Goal: Information Seeking & Learning: Learn about a topic

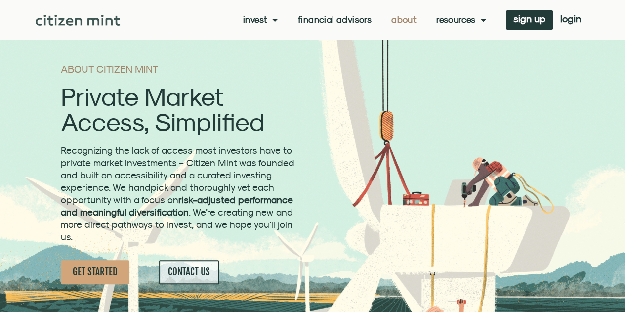
click at [115, 75] on div "ABOUT CITIZEN MINT Private Market Access, Simplified Recognizing the lack of ac…" at bounding box center [179, 174] width 246 height 230
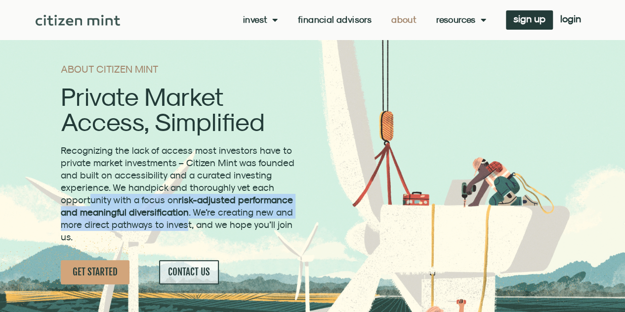
drag, startPoint x: 87, startPoint y: 198, endPoint x: 185, endPoint y: 231, distance: 103.0
click at [185, 231] on p "Recognizing the lack of access most investors have to private market investment…" at bounding box center [179, 193] width 236 height 99
click at [156, 219] on span "Recognizing the lack of access most investors have to private market investment…" at bounding box center [178, 193] width 234 height 97
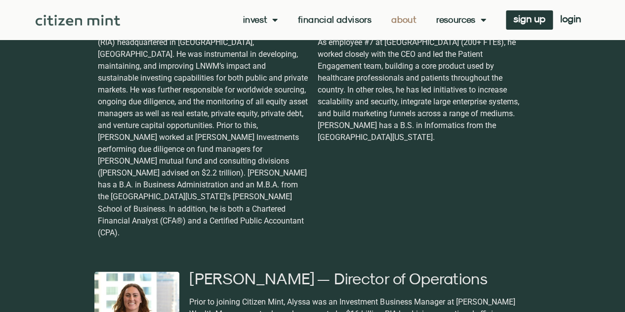
scroll to position [839, 0]
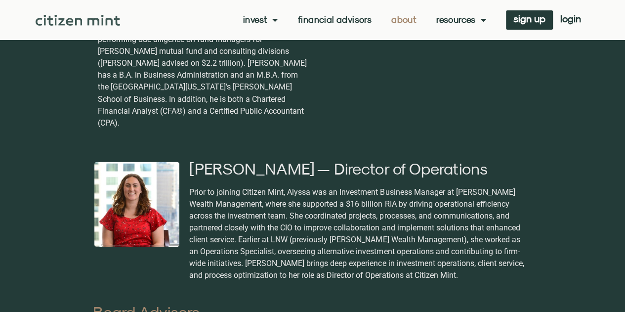
click at [322, 20] on link "Financial Advisors" at bounding box center [335, 20] width 74 height 10
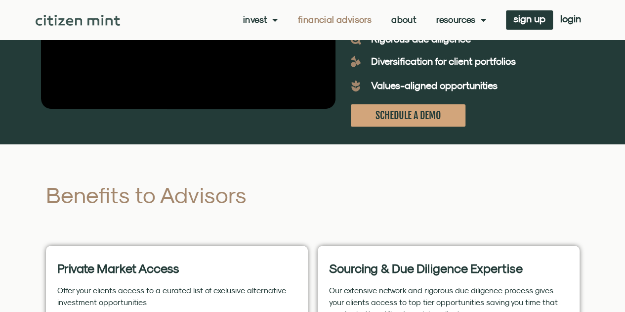
scroll to position [197, 0]
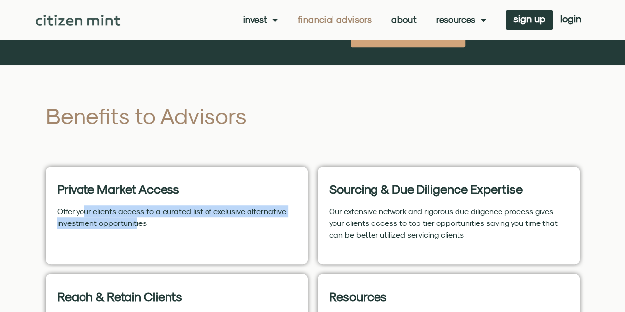
drag, startPoint x: 84, startPoint y: 212, endPoint x: 133, endPoint y: 223, distance: 50.5
click at [133, 223] on p "Offer your clients access to a curated list of exclusive alternative investment…" at bounding box center [176, 217] width 239 height 24
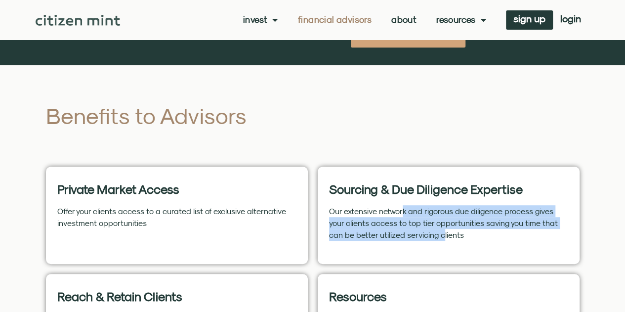
drag, startPoint x: 401, startPoint y: 208, endPoint x: 417, endPoint y: 239, distance: 34.7
click at [417, 239] on p "Our extensive network and rigorous due diligence process gives your clients acc…" at bounding box center [448, 223] width 239 height 36
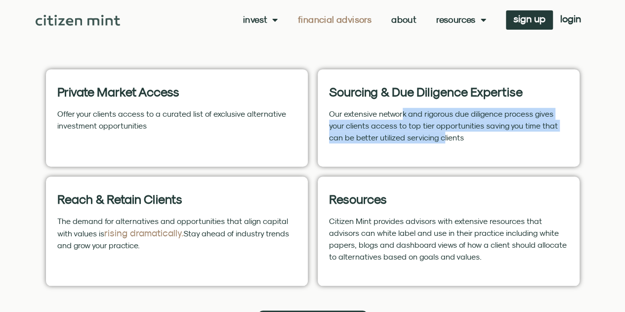
scroll to position [296, 0]
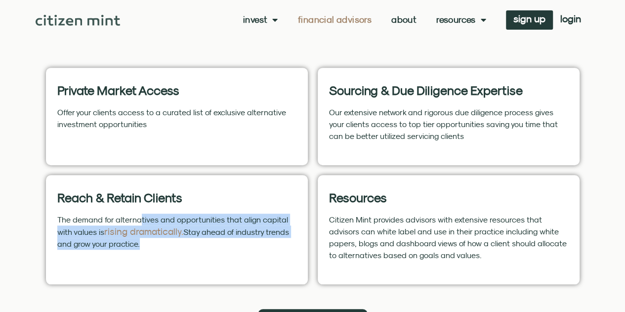
drag, startPoint x: 140, startPoint y: 223, endPoint x: 241, endPoint y: 243, distance: 103.8
click at [241, 243] on p "The demand for alternatives and opportunities that align capital with values is…" at bounding box center [176, 231] width 239 height 36
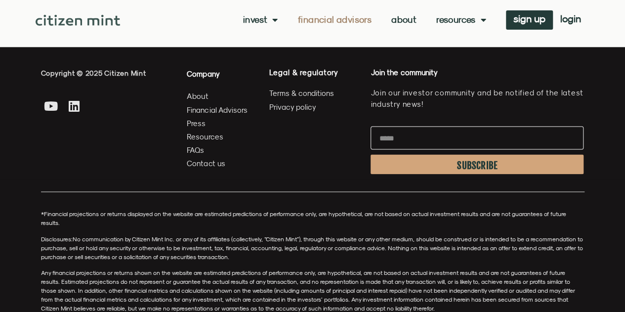
scroll to position [2742, 0]
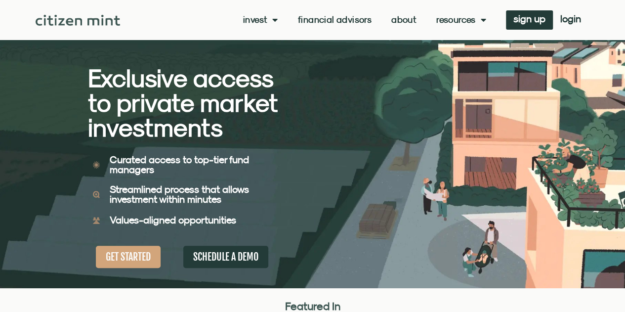
scroll to position [148, 0]
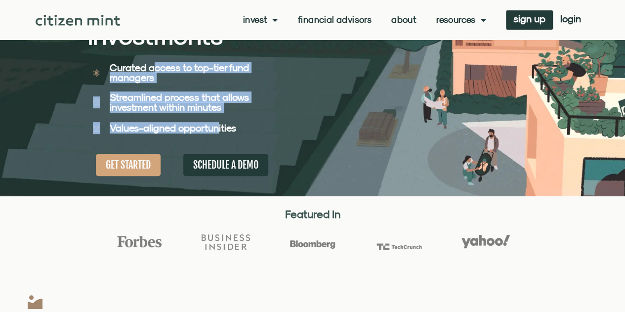
drag, startPoint x: 150, startPoint y: 69, endPoint x: 219, endPoint y: 119, distance: 85.1
click at [219, 119] on div "Exclusive access to private market investments Exclusive access to private mark…" at bounding box center [200, 24] width 225 height 344
click at [163, 101] on b "Streamlined process that allows investment within minutes" at bounding box center [179, 101] width 139 height 21
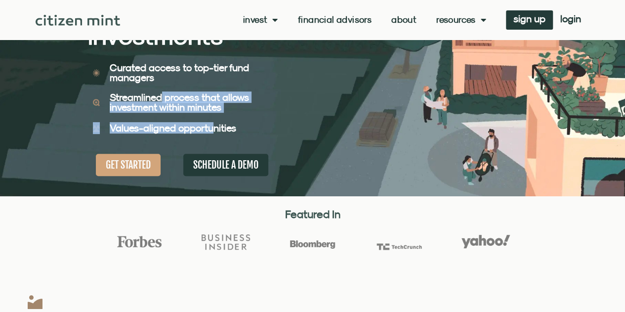
drag, startPoint x: 160, startPoint y: 97, endPoint x: 212, endPoint y: 119, distance: 56.7
click at [212, 119] on div "Exclusive access to private market investments Exclusive access to private mark…" at bounding box center [200, 24] width 225 height 344
click at [179, 114] on div "Streamlined process that allows investment within minutes" at bounding box center [191, 102] width 173 height 30
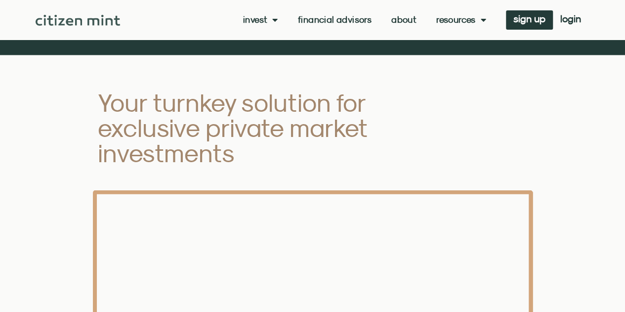
scroll to position [1185, 0]
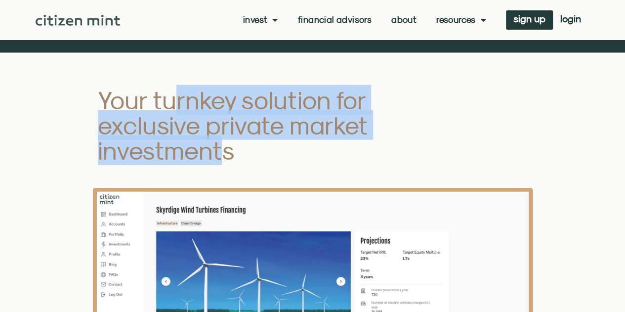
drag, startPoint x: 179, startPoint y: 100, endPoint x: 219, endPoint y: 152, distance: 65.5
click at [219, 152] on h2 "Your turnkey solution for exclusive private market investments" at bounding box center [263, 125] width 331 height 76
click at [172, 146] on h2 "Your turnkey solution for exclusive private market investments" at bounding box center [263, 125] width 331 height 76
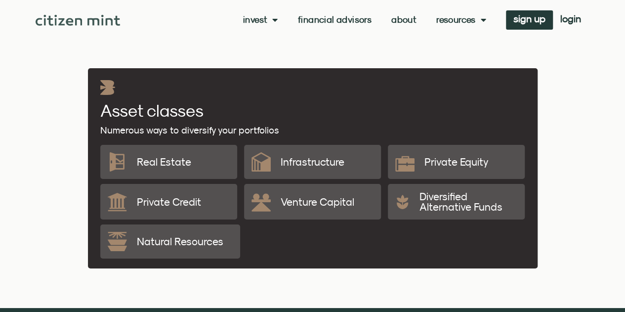
scroll to position [1679, 0]
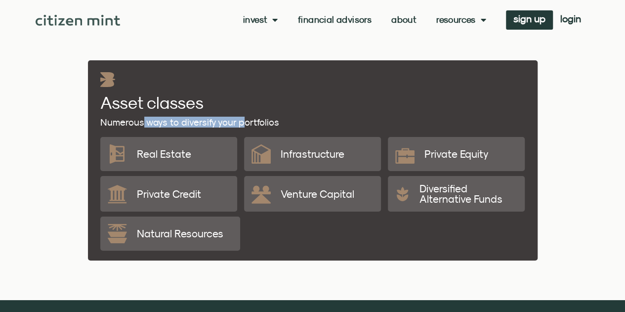
drag, startPoint x: 143, startPoint y: 121, endPoint x: 241, endPoint y: 128, distance: 98.5
click at [241, 128] on div "Numerous ways to diversify your portfolios Asset classes" at bounding box center [312, 99] width 434 height 65
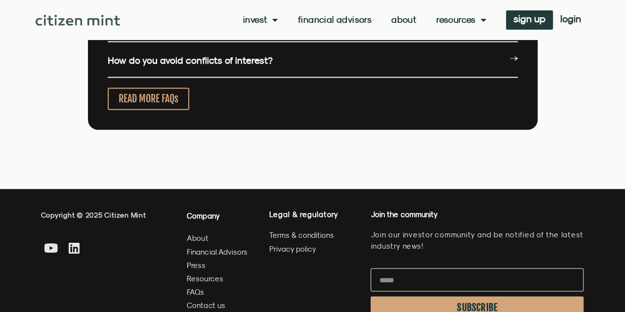
scroll to position [2745, 0]
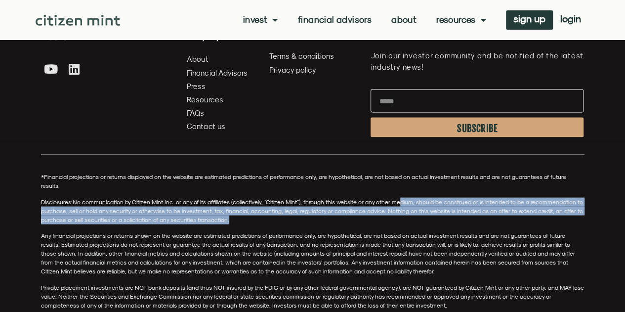
drag, startPoint x: 401, startPoint y: 198, endPoint x: 403, endPoint y: 215, distance: 16.9
click at [403, 215] on div "*Financial projections or returns displayed on the website are estimated predic…" at bounding box center [312, 240] width 543 height 137
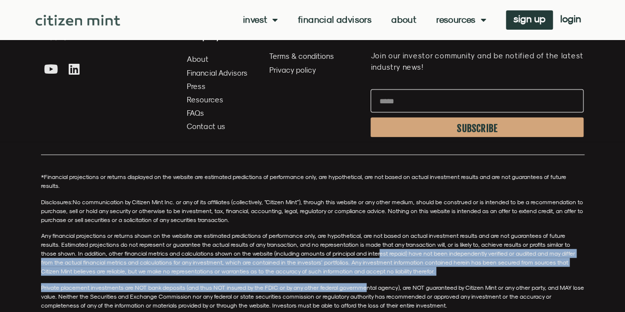
drag, startPoint x: 362, startPoint y: 247, endPoint x: 362, endPoint y: 269, distance: 21.7
click at [362, 269] on div "*Financial projections or returns displayed on the website are estimated predic…" at bounding box center [312, 240] width 543 height 137
click at [320, 253] on span "Any financial projections or returns shown on the website are estimated predict…" at bounding box center [308, 252] width 534 height 43
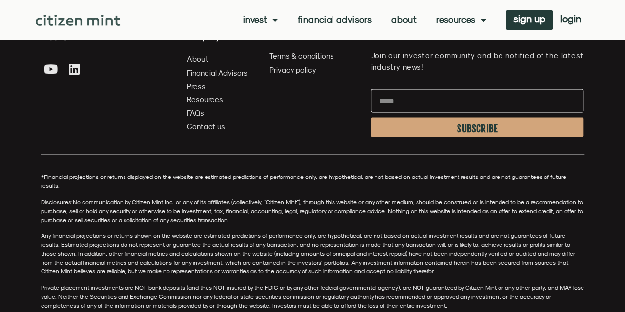
click at [473, 283] on span "Private placement investments are NOT bank deposits (and thus NOT insured by th…" at bounding box center [312, 295] width 543 height 25
copy span "Citizen"
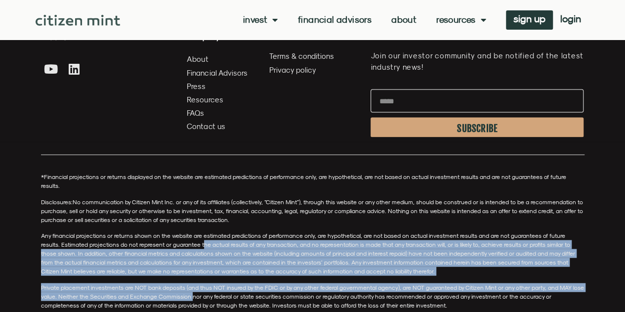
drag, startPoint x: 184, startPoint y: 239, endPoint x: 186, endPoint y: 281, distance: 42.0
click at [189, 288] on div "*Financial projections or returns displayed on the website are estimated predic…" at bounding box center [312, 240] width 543 height 137
click at [155, 250] on span "Any financial projections or returns shown on the website are estimated predict…" at bounding box center [308, 252] width 534 height 43
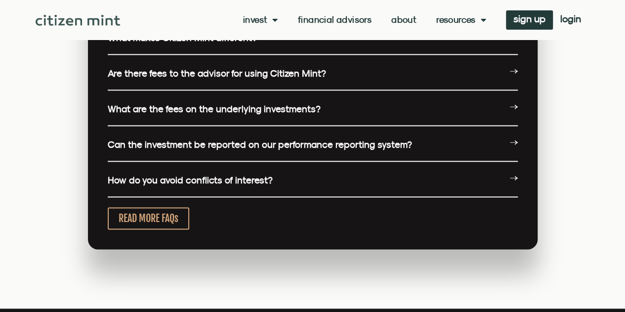
scroll to position [2399, 0]
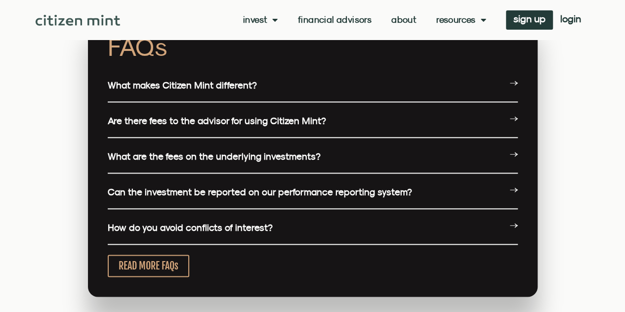
click at [190, 157] on link "What are the fees on the underlying investments?" at bounding box center [214, 156] width 213 height 11
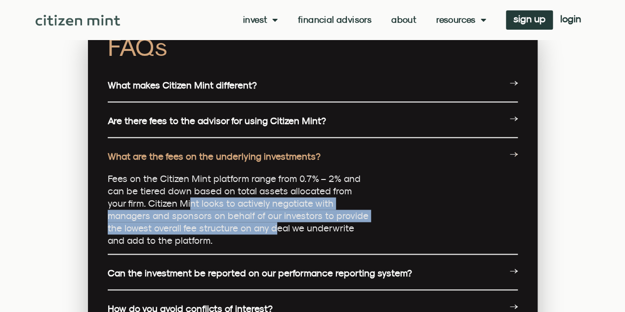
drag, startPoint x: 169, startPoint y: 206, endPoint x: 226, endPoint y: 232, distance: 62.1
click at [226, 232] on p "Fees on the Citizen Mint platform range from 0.7% – 2% and can be tiered down b…" at bounding box center [239, 209] width 262 height 74
click at [125, 225] on p "Fees on the Citizen Mint platform range from 0.7% – 2% and can be tiered down b…" at bounding box center [239, 209] width 262 height 74
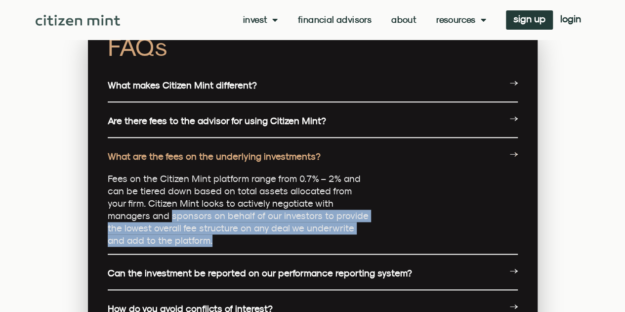
drag, startPoint x: 127, startPoint y: 215, endPoint x: 176, endPoint y: 235, distance: 52.6
click at [176, 235] on p "Fees on the Citizen Mint platform range from 0.7% – 2% and can be tiered down b…" at bounding box center [239, 209] width 262 height 74
click at [173, 219] on p "Fees on the Citizen Mint platform range from 0.7% – 2% and can be tiered down b…" at bounding box center [239, 209] width 262 height 74
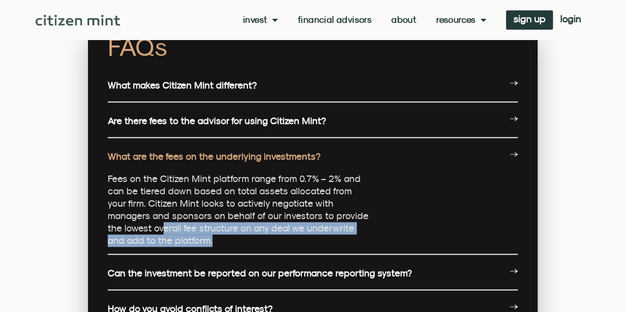
drag, startPoint x: 118, startPoint y: 226, endPoint x: 184, endPoint y: 241, distance: 67.1
click at [184, 241] on p "Fees on the Citizen Mint platform range from 0.7% – 2% and can be tiered down b…" at bounding box center [239, 209] width 262 height 74
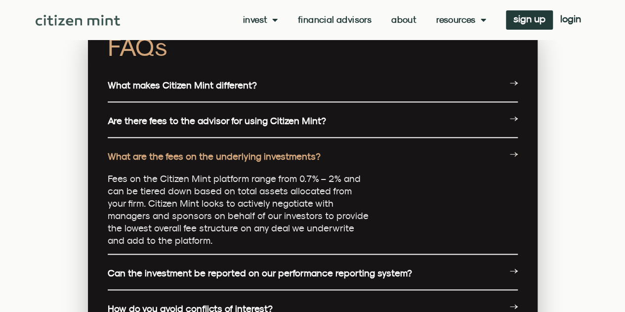
click at [153, 220] on p "Fees on the Citizen Mint platform range from 0.7% – 2% and can be tiered down b…" at bounding box center [239, 209] width 262 height 74
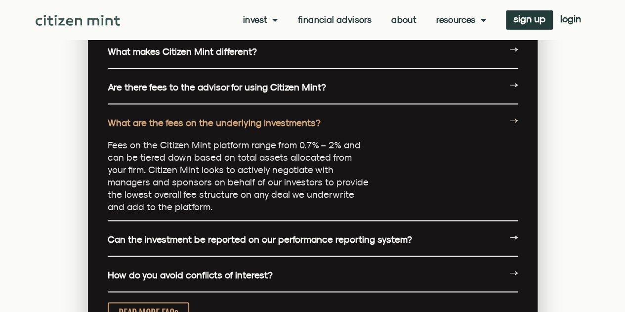
scroll to position [2449, 0]
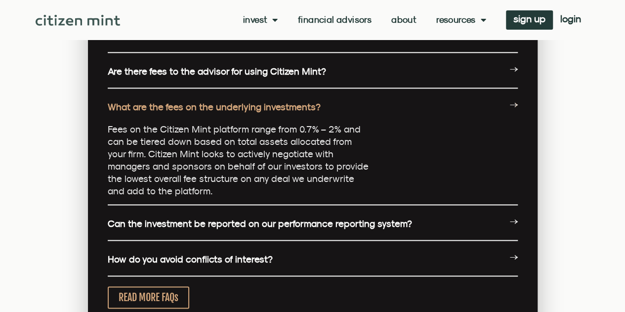
click at [161, 222] on link "Can the investment be reported on our performance reporting system?" at bounding box center [260, 223] width 304 height 11
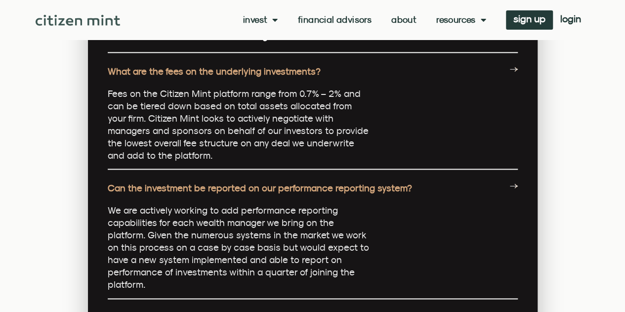
scroll to position [2498, 0]
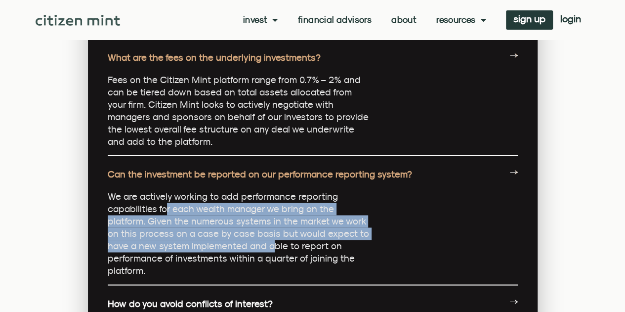
drag, startPoint x: 165, startPoint y: 211, endPoint x: 241, endPoint y: 245, distance: 83.3
click at [241, 245] on p "We are actively working to add performance reporting capabilities for each weal…" at bounding box center [239, 233] width 262 height 86
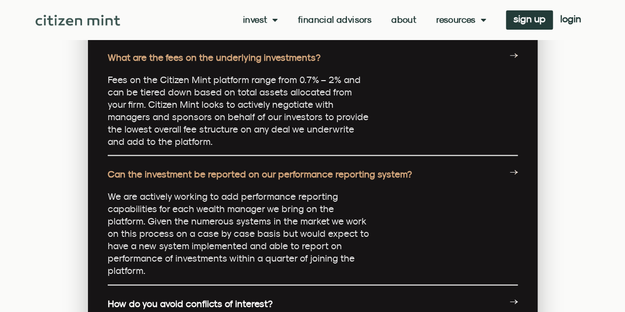
click at [103, 207] on div "FAQs What makes Citizen Mint different? Beyond no conflicts of interest, we hav…" at bounding box center [312, 144] width 449 height 457
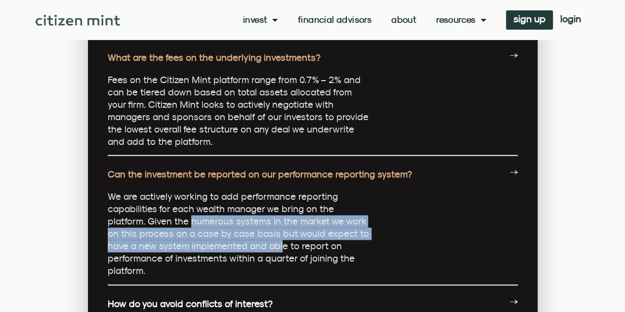
drag, startPoint x: 161, startPoint y: 221, endPoint x: 247, endPoint y: 245, distance: 89.2
click at [247, 245] on p "We are actively working to add performance reporting capabilities for each weal…" at bounding box center [239, 233] width 262 height 86
click at [157, 217] on p "We are actively working to add performance reporting capabilities for each weal…" at bounding box center [239, 233] width 262 height 86
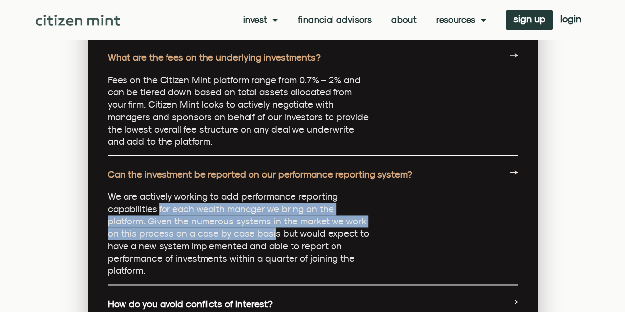
drag, startPoint x: 157, startPoint y: 207, endPoint x: 238, endPoint y: 236, distance: 86.2
click at [238, 236] on p "We are actively working to add performance reporting capabilities for each weal…" at bounding box center [239, 233] width 262 height 86
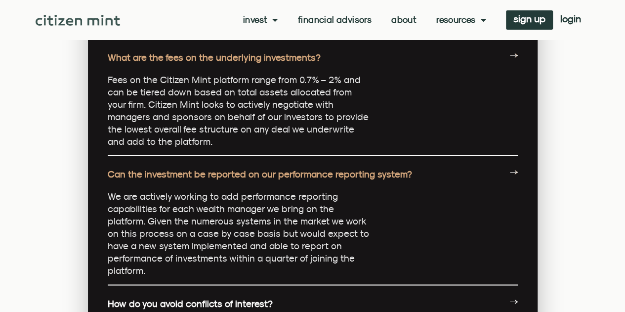
click at [237, 243] on p "We are actively working to add performance reporting capabilities for each weal…" at bounding box center [239, 233] width 262 height 86
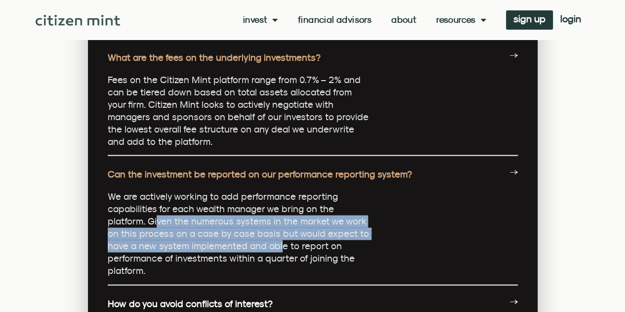
drag, startPoint x: 116, startPoint y: 215, endPoint x: 247, endPoint y: 245, distance: 134.2
click at [247, 245] on p "We are actively working to add performance reporting capabilities for each weal…" at bounding box center [239, 233] width 262 height 86
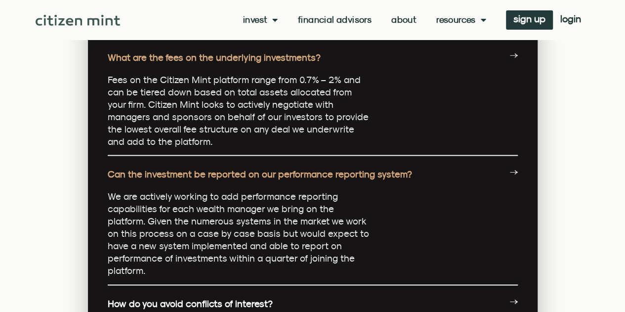
click at [132, 213] on p "We are actively working to add performance reporting capabilities for each weal…" at bounding box center [239, 233] width 262 height 86
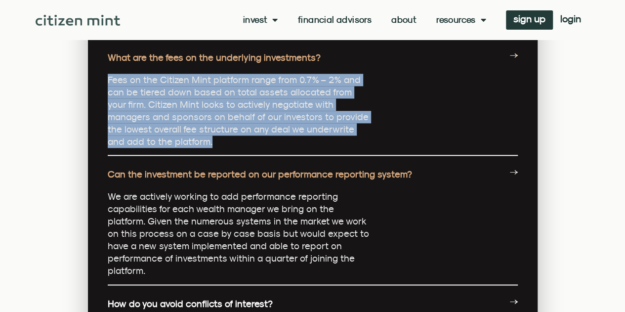
drag, startPoint x: 126, startPoint y: 94, endPoint x: 162, endPoint y: 143, distance: 60.3
click at [162, 143] on p "Fees on the Citizen Mint platform range from 0.7% – 2% and can be tiered down b…" at bounding box center [239, 111] width 262 height 74
copy p "Fees on the Citizen Mint platform range from 0.7% – 2% and can be tiered down b…"
